Goal: Find specific page/section: Find specific page/section

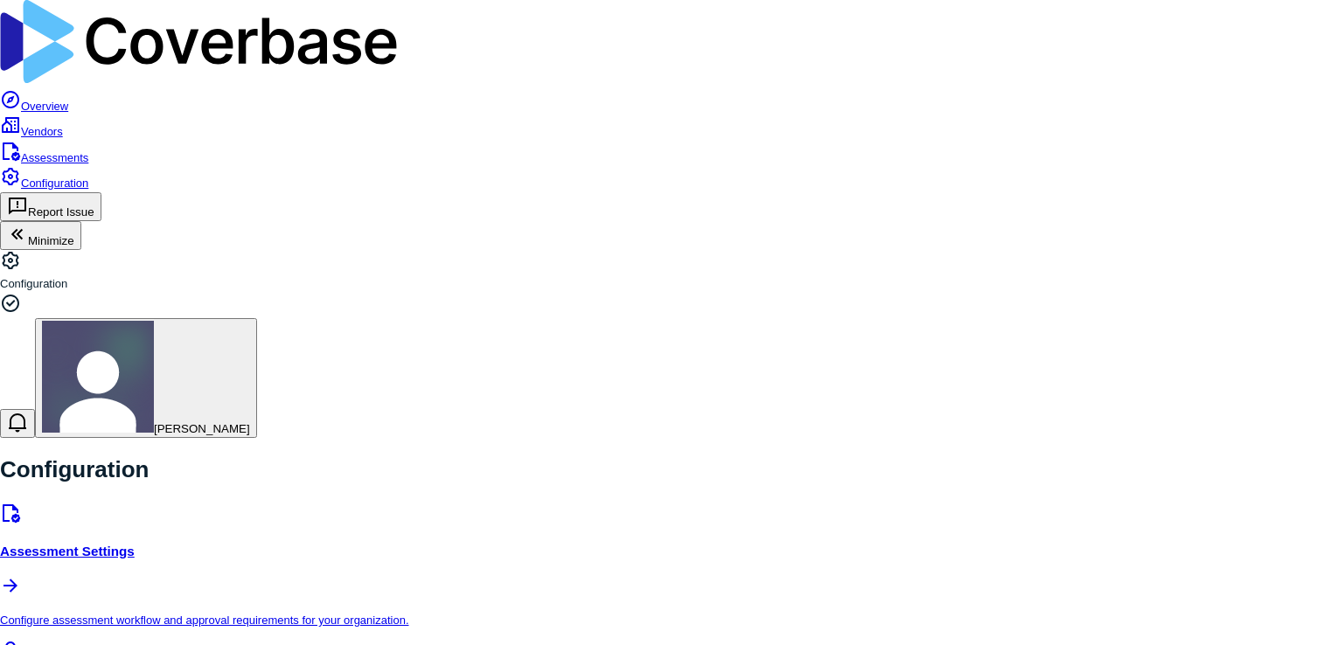
click at [71, 151] on link "Assessments" at bounding box center [44, 157] width 88 height 13
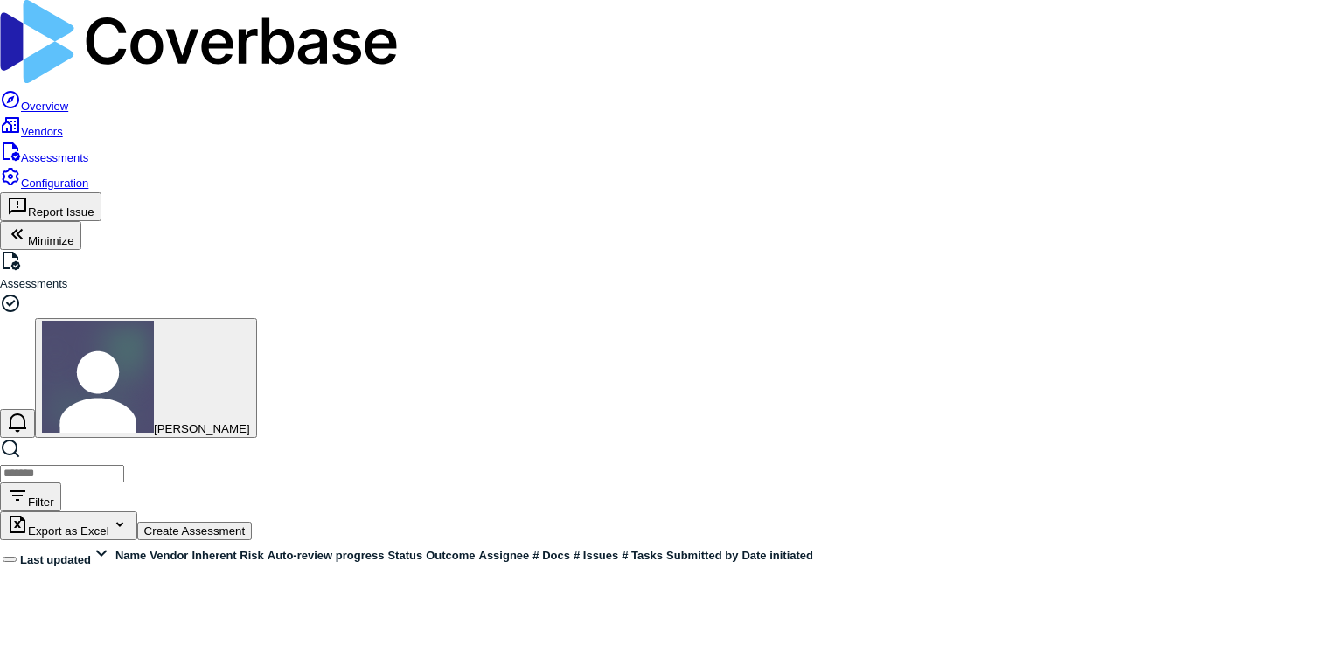
click at [77, 151] on span "Assessments" at bounding box center [54, 157] width 67 height 13
click at [63, 125] on span "Vendors" at bounding box center [42, 131] width 42 height 13
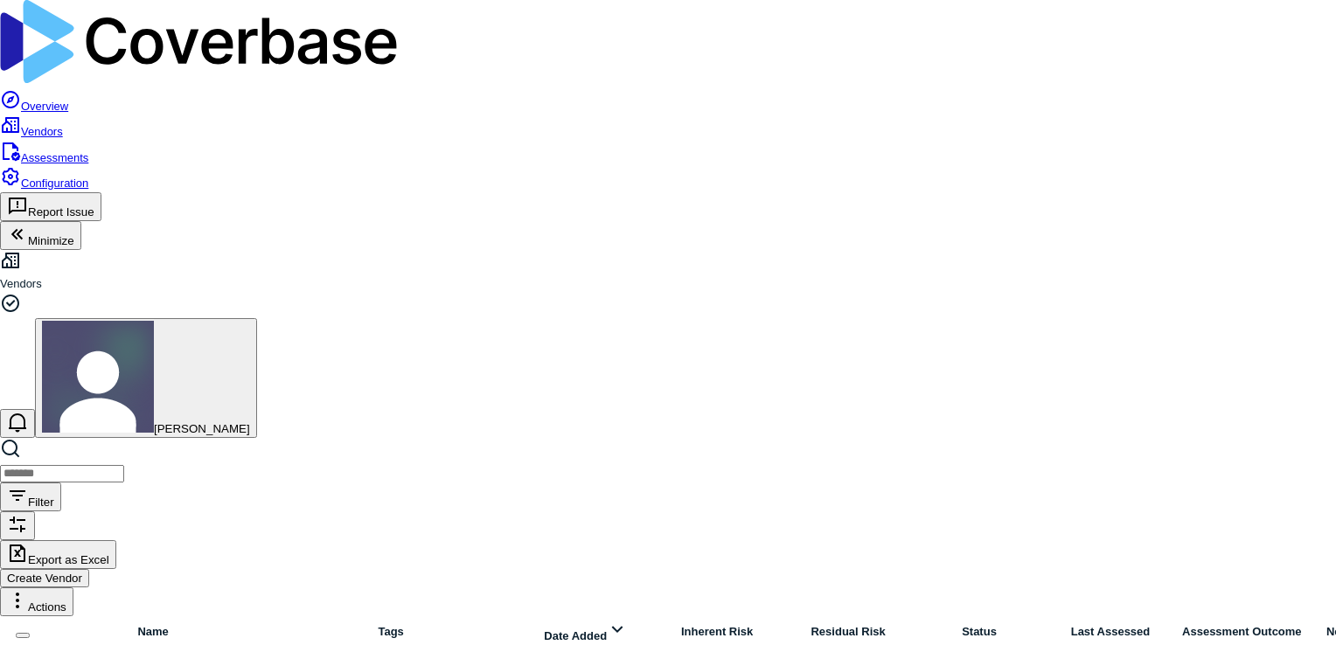
click at [66, 151] on span "Assessments" at bounding box center [54, 157] width 67 height 13
